Goal: Transaction & Acquisition: Purchase product/service

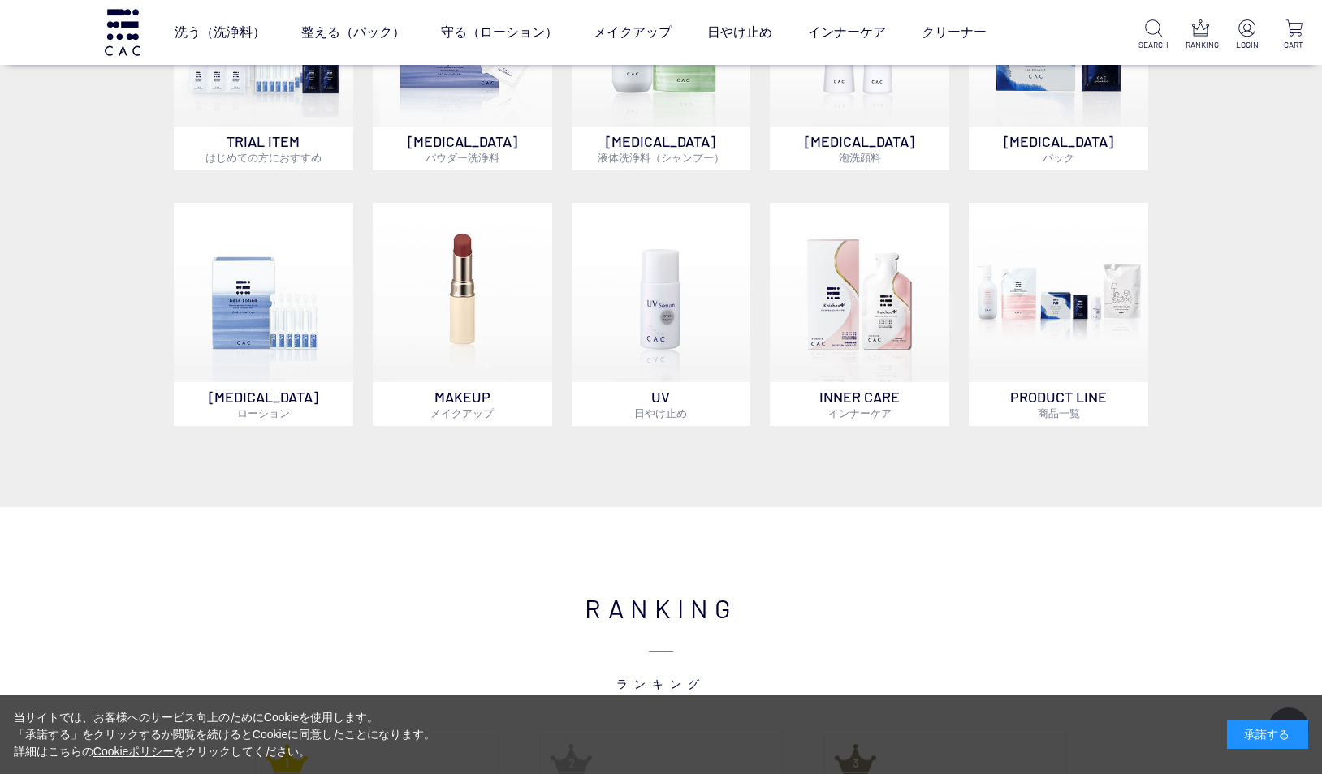
scroll to position [1380, 0]
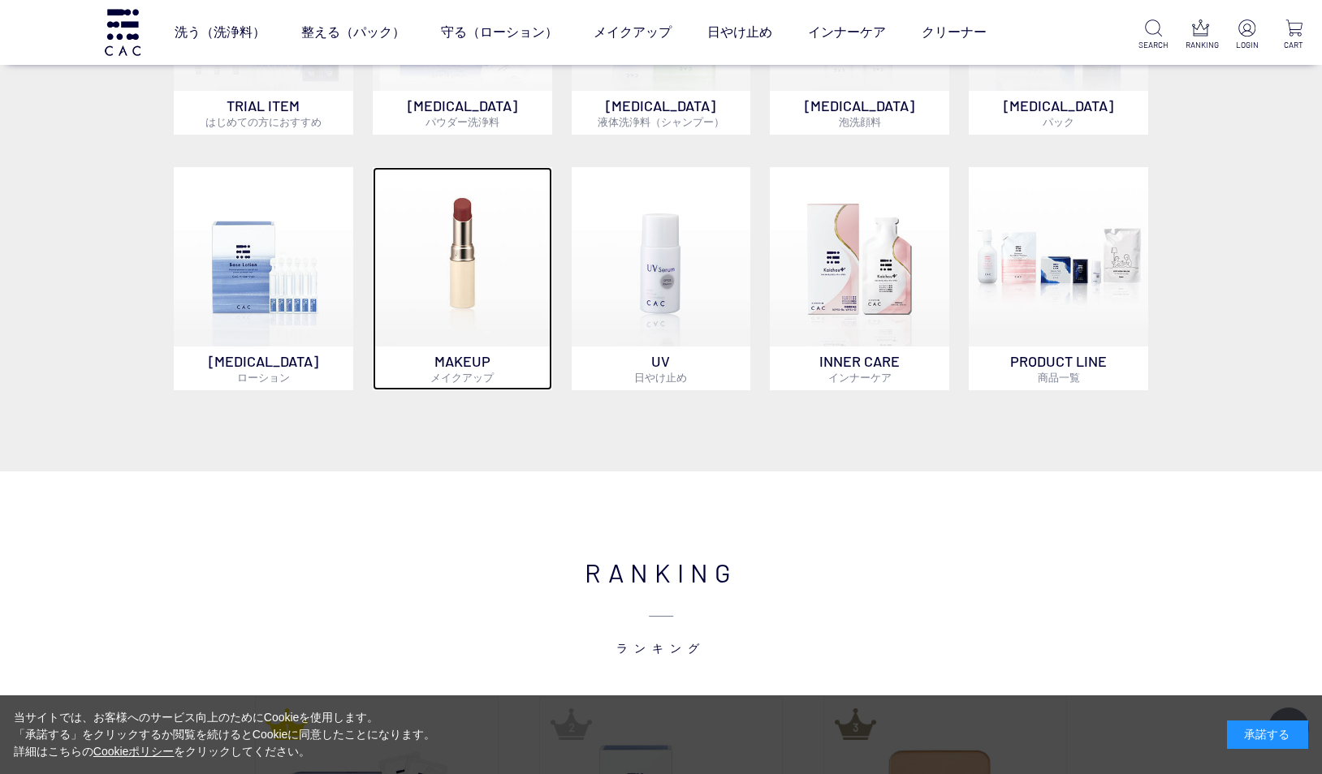
click at [457, 278] on img at bounding box center [462, 256] width 179 height 179
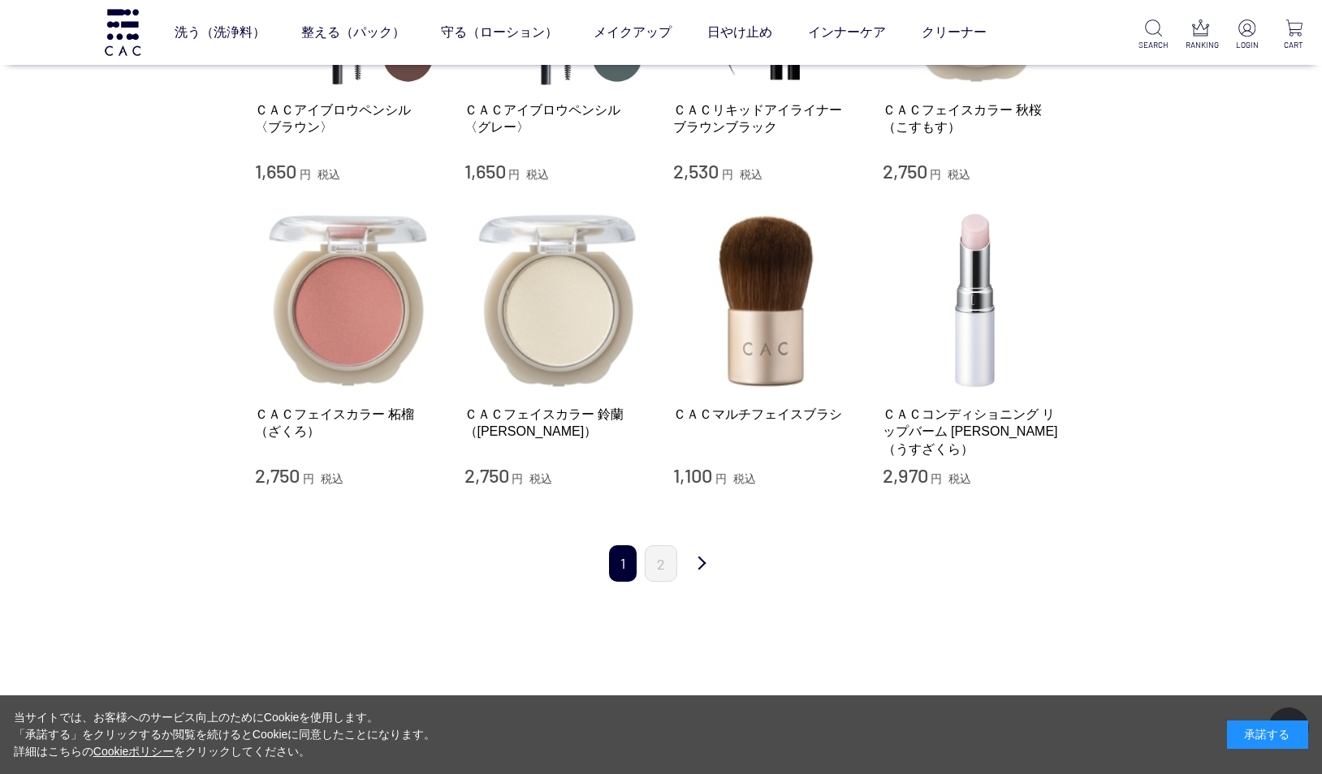
scroll to position [1542, 0]
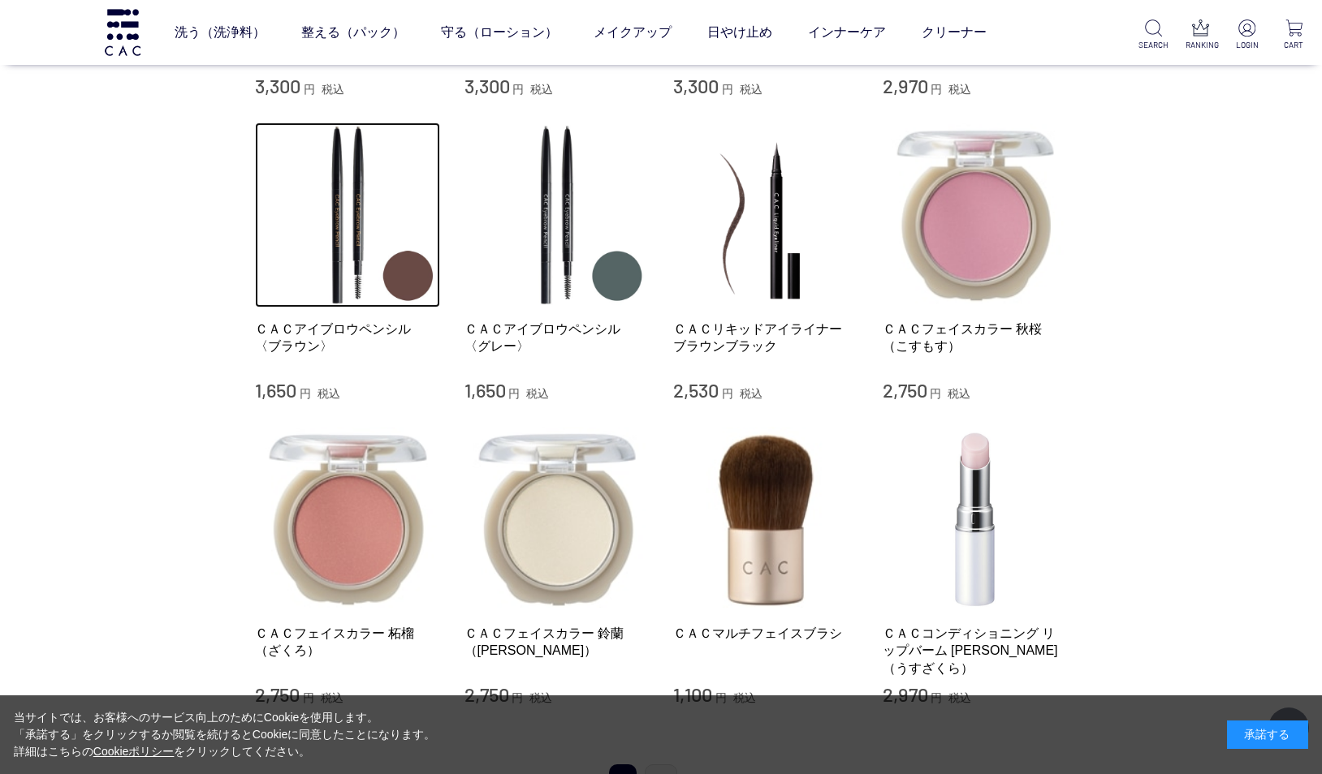
click at [344, 243] on img at bounding box center [347, 215] width 185 height 185
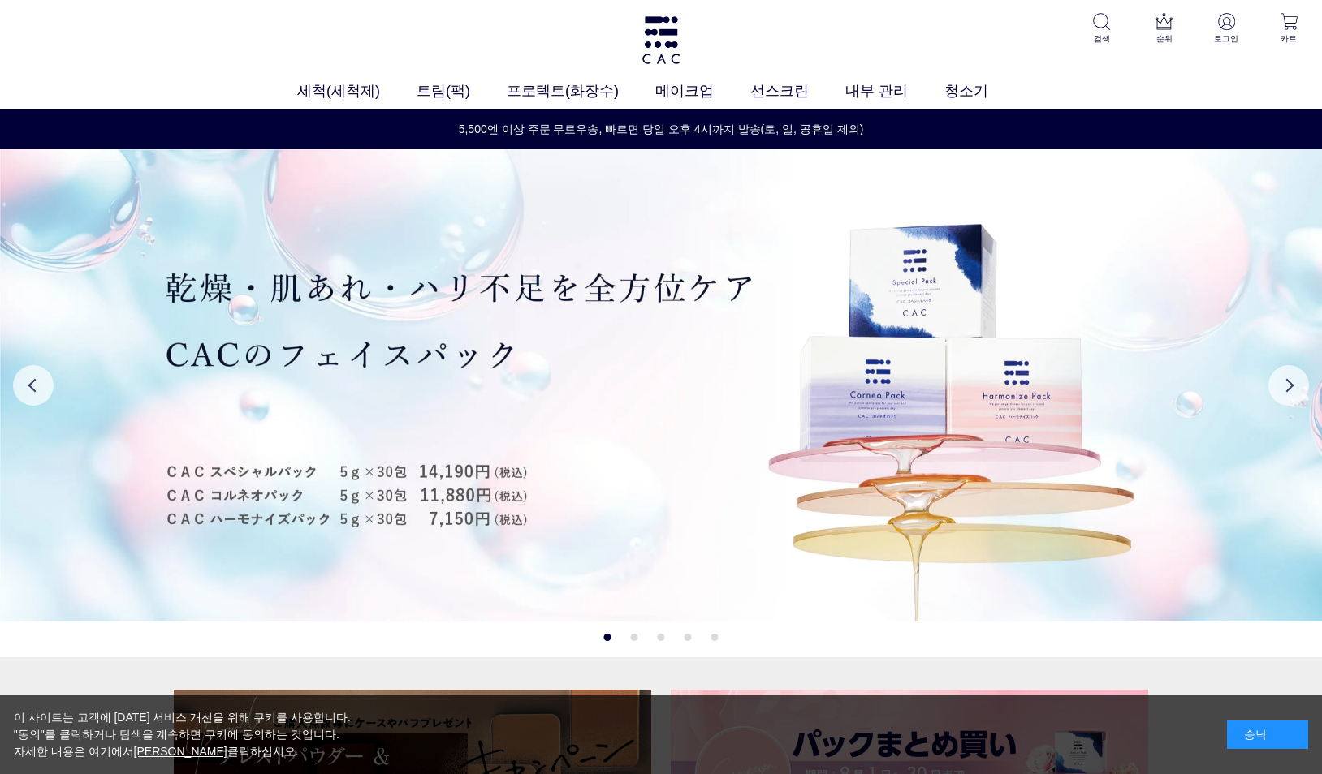
click at [627, 123] on link "눈" at bounding box center [628, 122] width 11 height 13
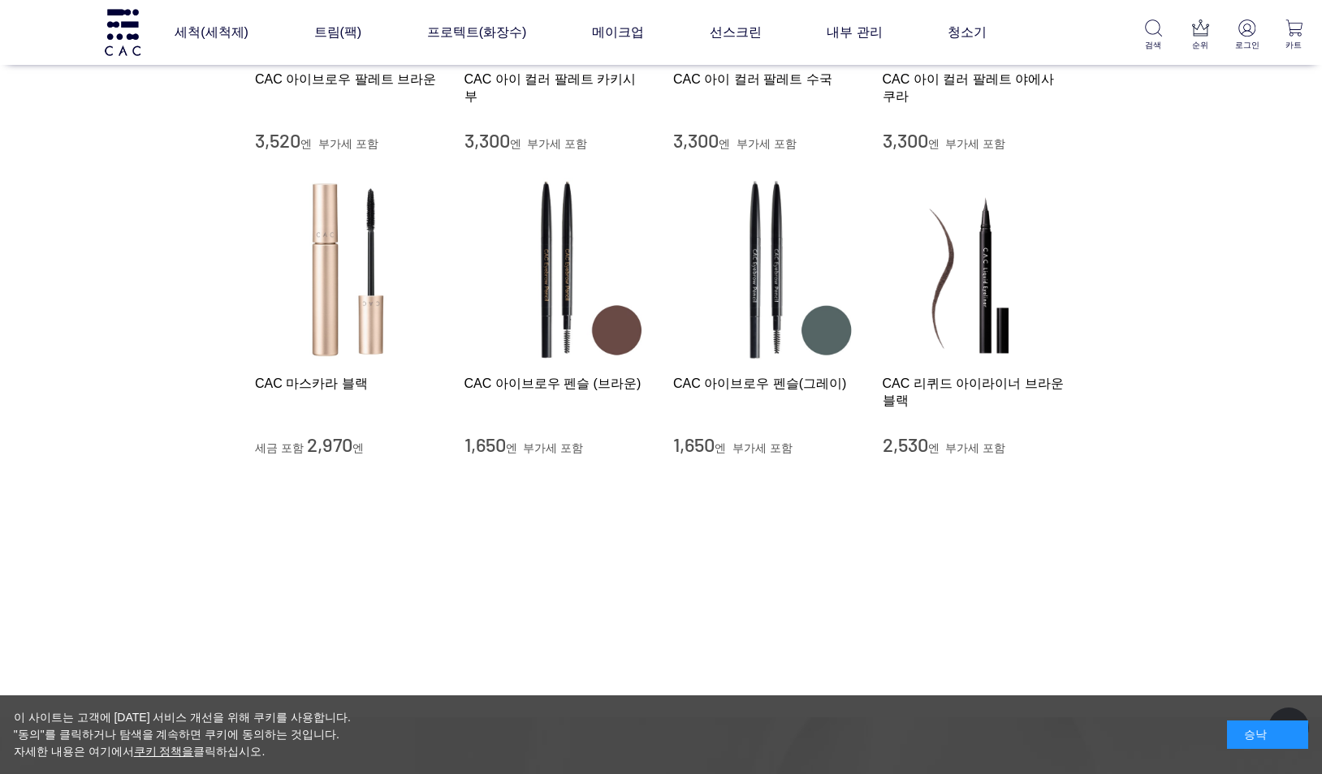
scroll to position [244, 0]
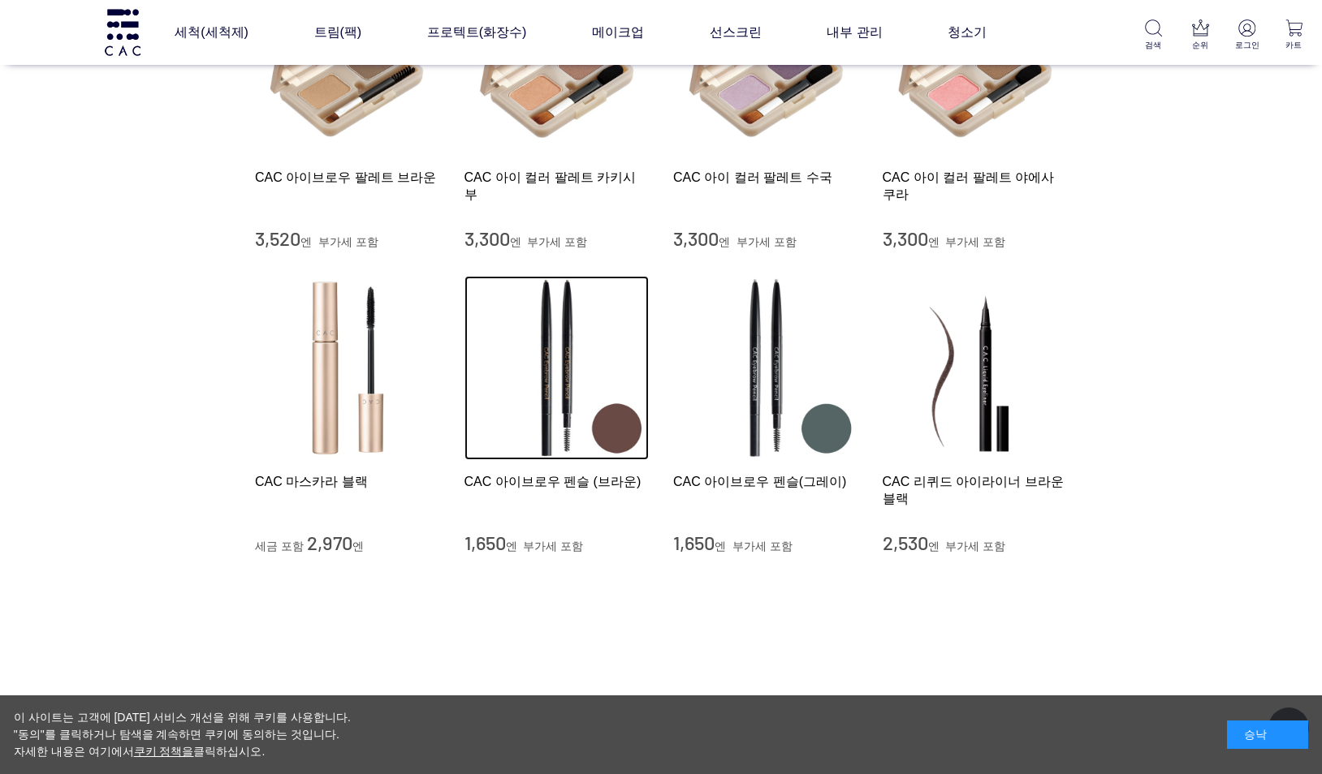
click at [560, 368] on img at bounding box center [556, 368] width 185 height 185
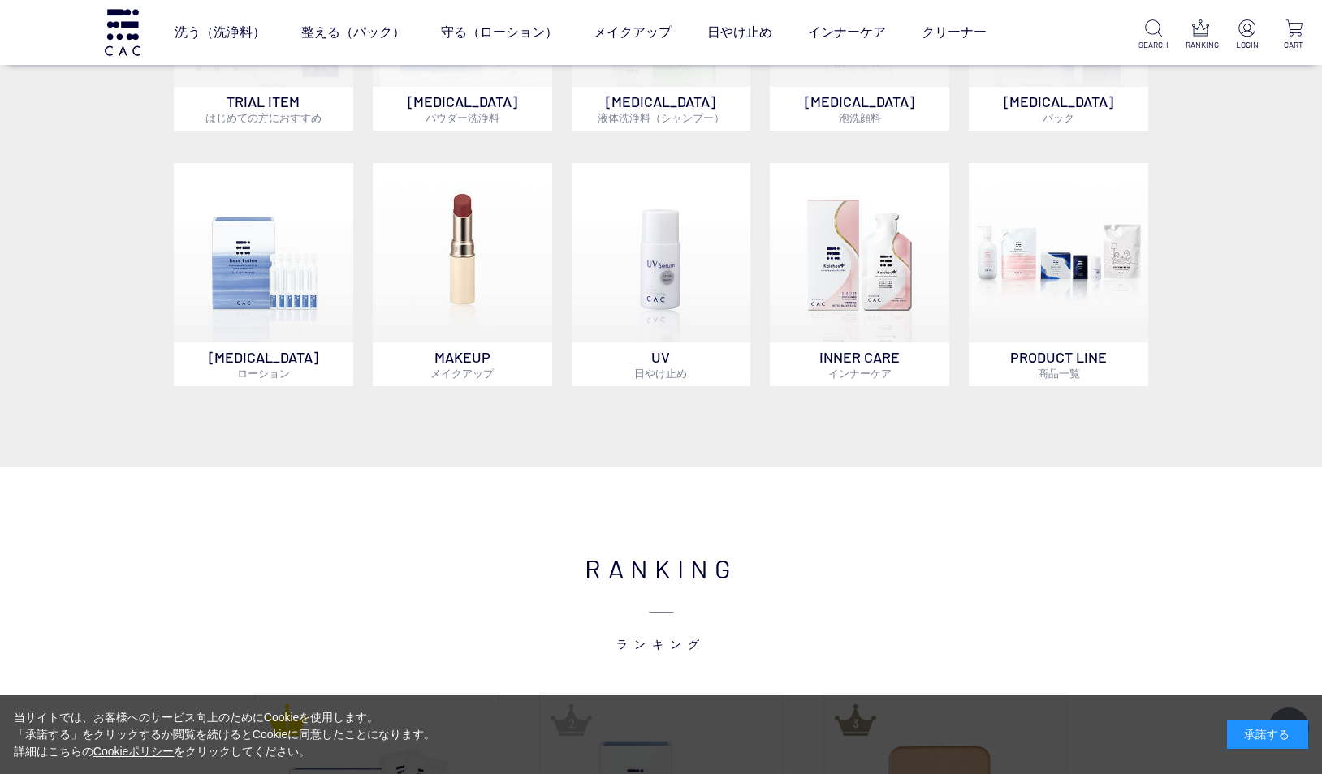
scroll to position [1380, 0]
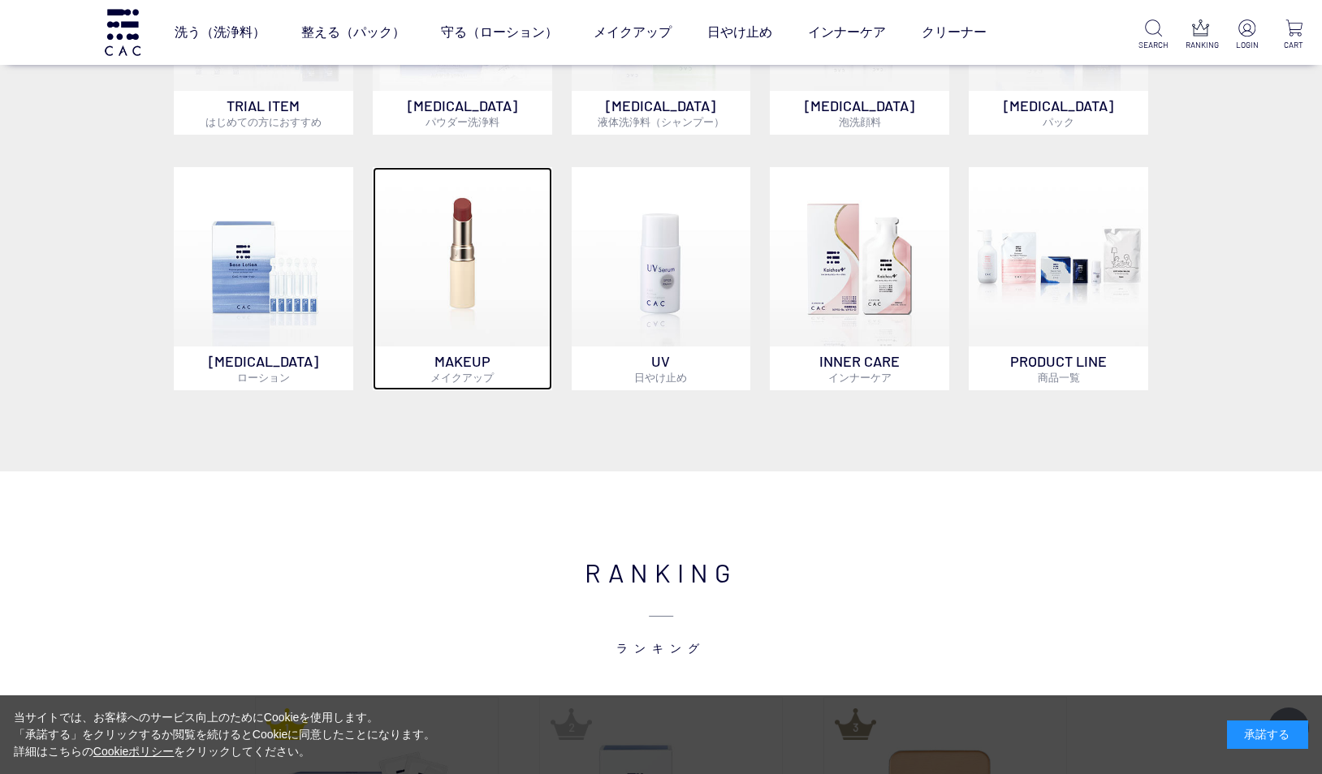
click at [477, 260] on img at bounding box center [462, 256] width 179 height 179
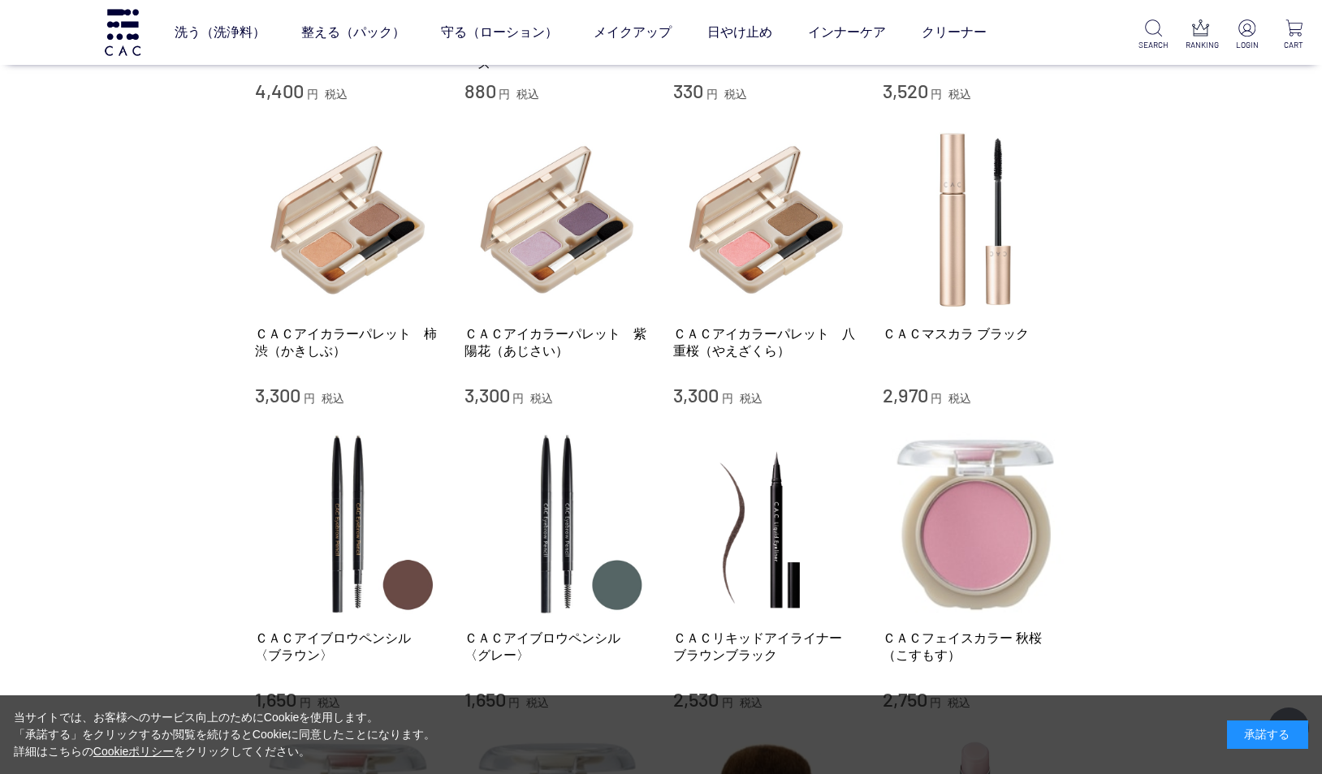
scroll to position [1461, 0]
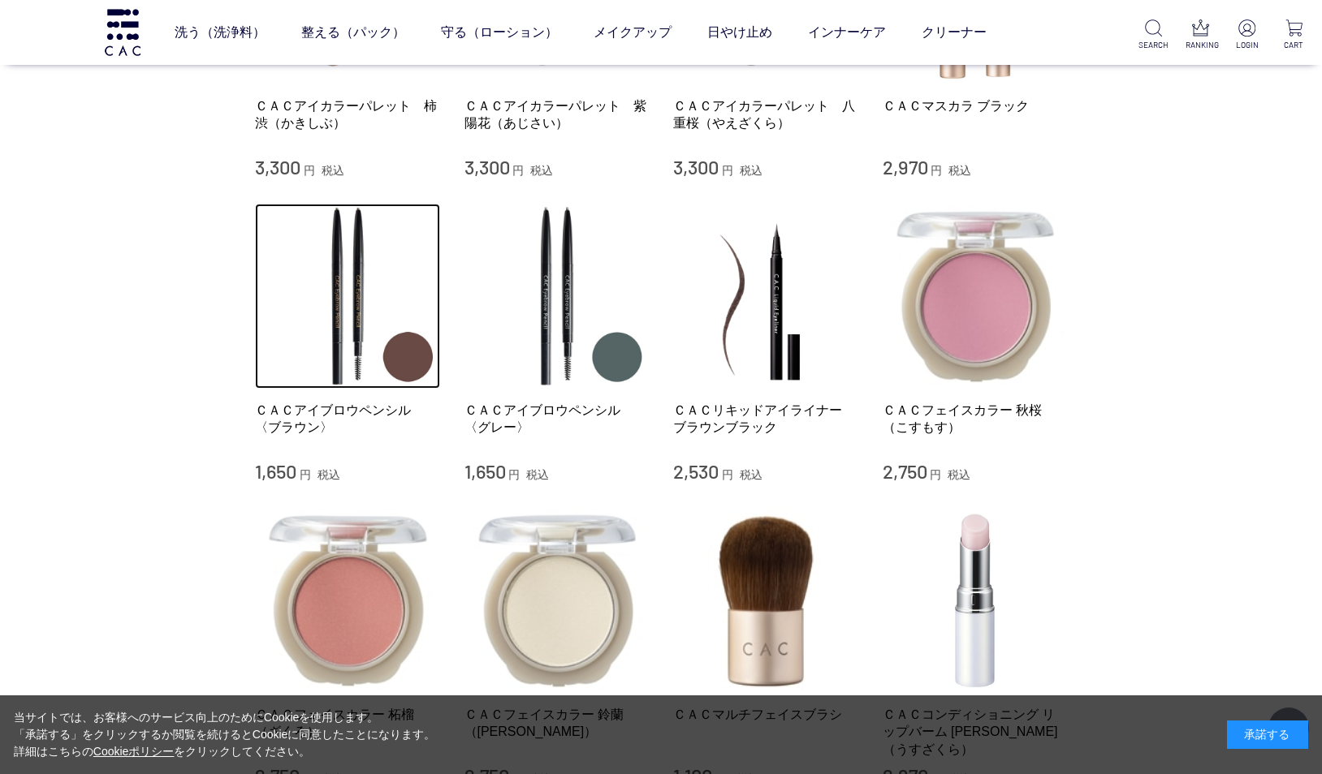
click at [355, 304] on img at bounding box center [347, 296] width 185 height 185
